Goal: Find specific page/section: Find specific page/section

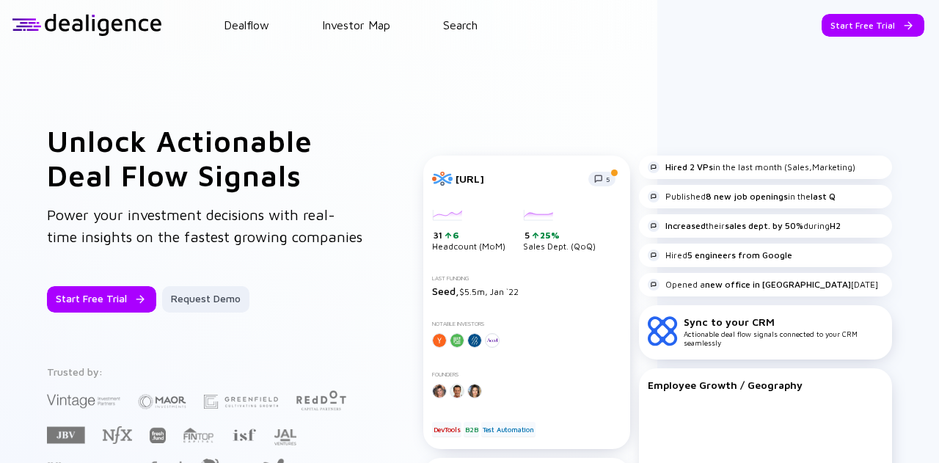
click at [453, 34] on header "Dealflow Investor Map Search Start Free Trial Dealflow Investor Map Start Free …" at bounding box center [469, 25] width 939 height 50
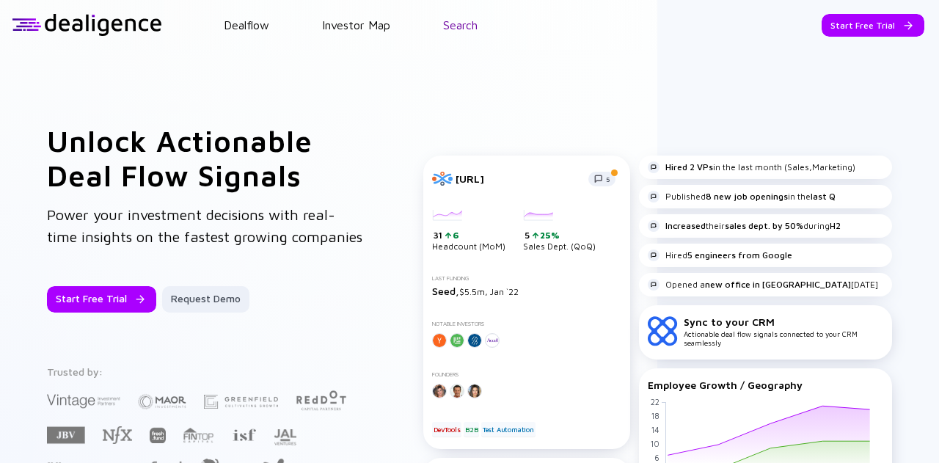
click at [462, 25] on link "Search" at bounding box center [460, 24] width 34 height 13
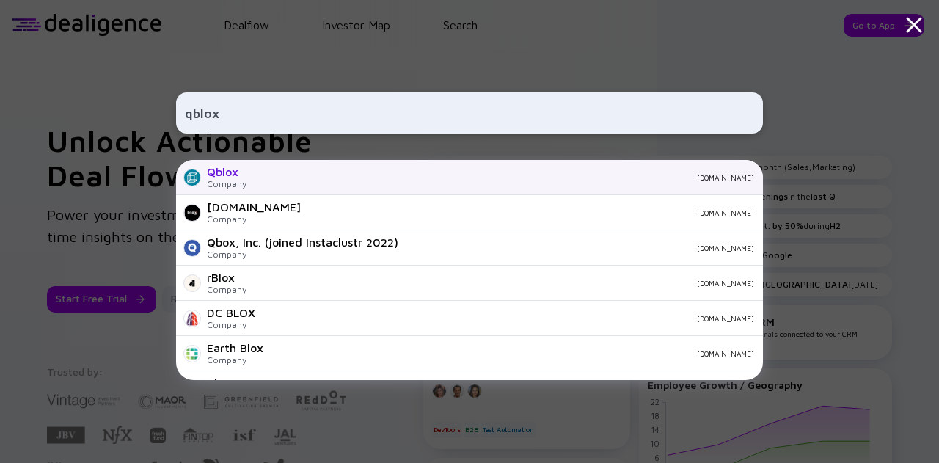
type input "qblox"
click at [227, 171] on div "Qblox" at bounding box center [227, 171] width 40 height 13
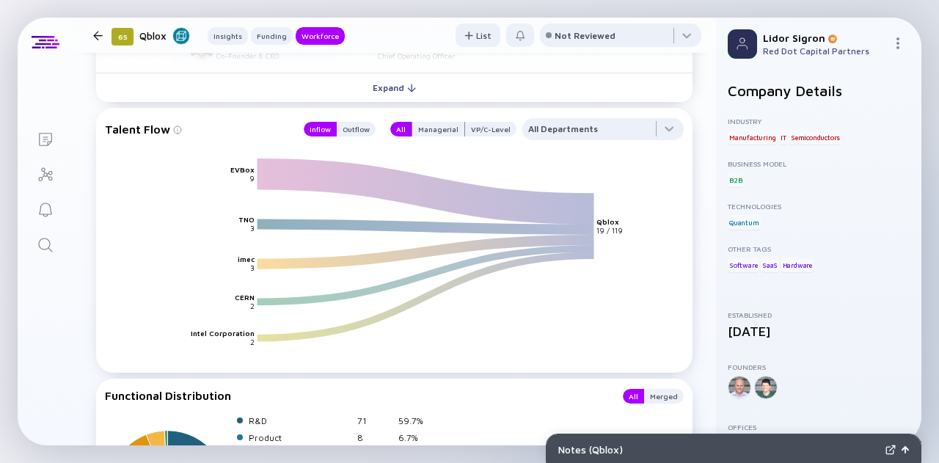
scroll to position [1739, 0]
click at [346, 120] on div "Inflow Outflow" at bounding box center [335, 130] width 81 height 22
click at [345, 121] on div "Inflow Outflow" at bounding box center [335, 130] width 81 height 22
click at [345, 123] on div "Outflow" at bounding box center [356, 129] width 39 height 15
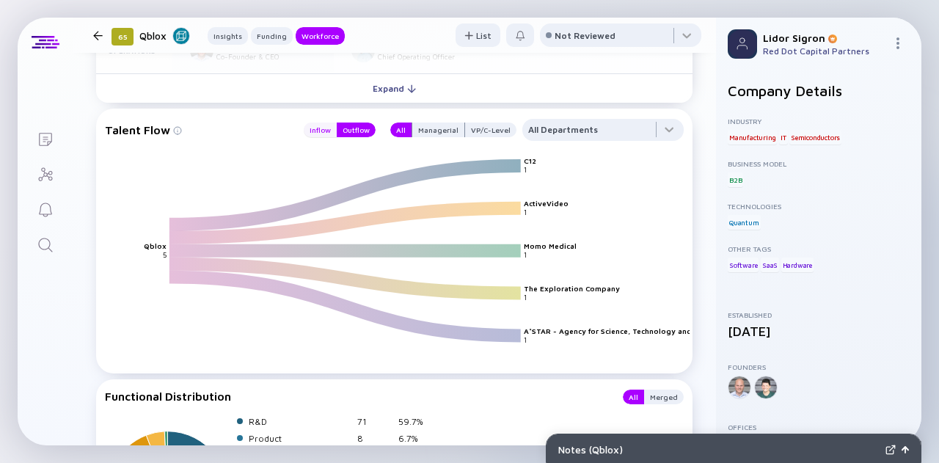
click at [320, 122] on div "Inflow" at bounding box center [320, 129] width 33 height 15
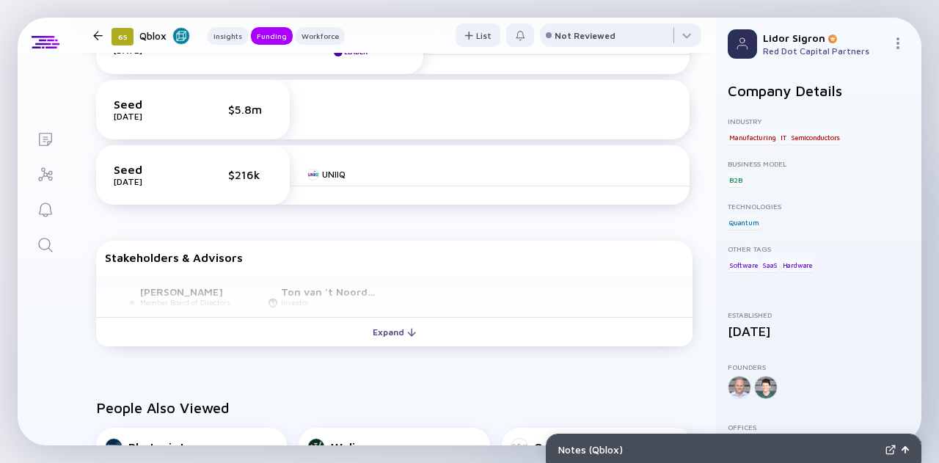
scroll to position [645, 0]
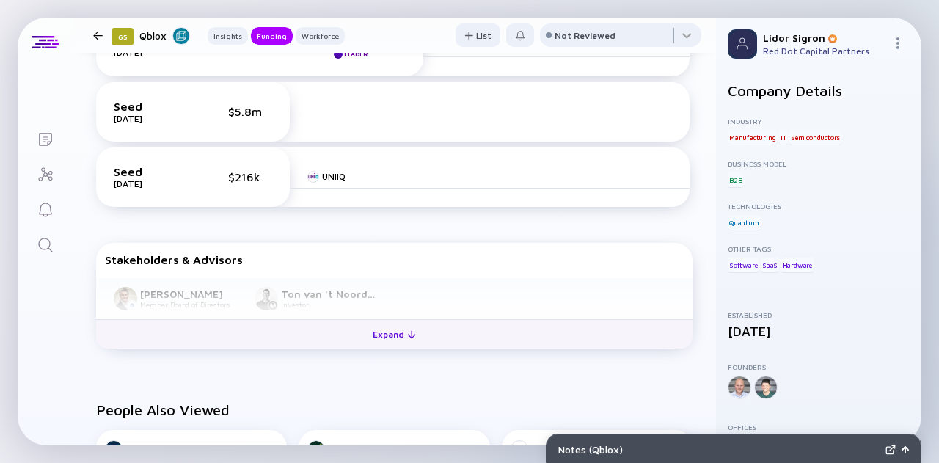
click at [397, 329] on div "Expand" at bounding box center [394, 334] width 61 height 23
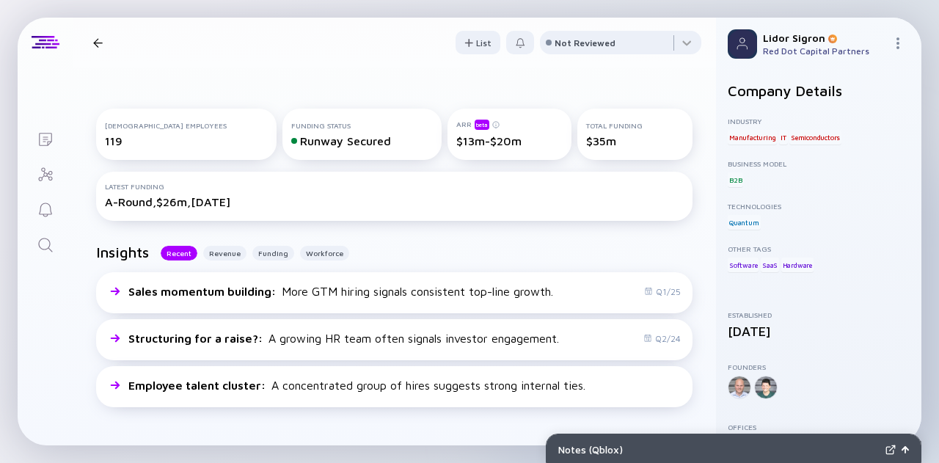
scroll to position [0, 0]
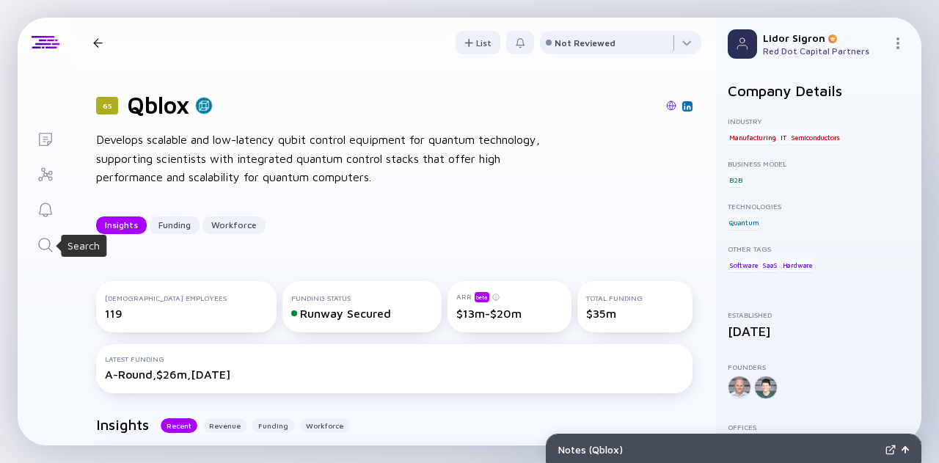
click at [47, 248] on icon "Search" at bounding box center [45, 245] width 14 height 14
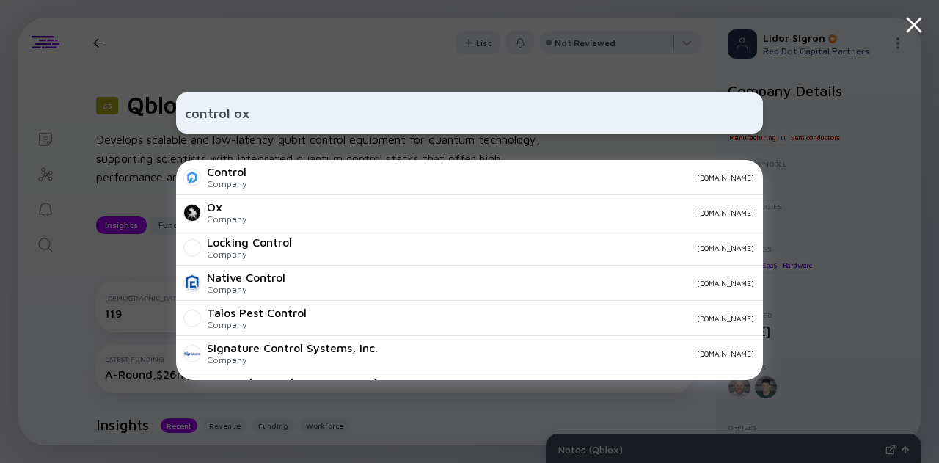
type input "control ox"
